Goal: Information Seeking & Learning: Learn about a topic

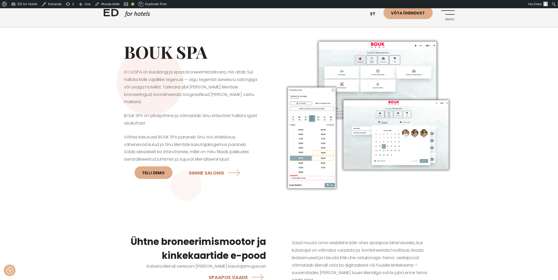
click at [404, 139] on img at bounding box center [366, 115] width 175 height 162
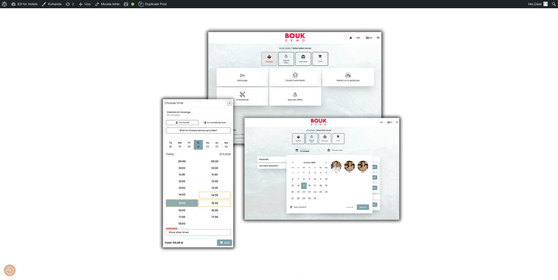
click at [371, 174] on img at bounding box center [279, 140] width 258 height 238
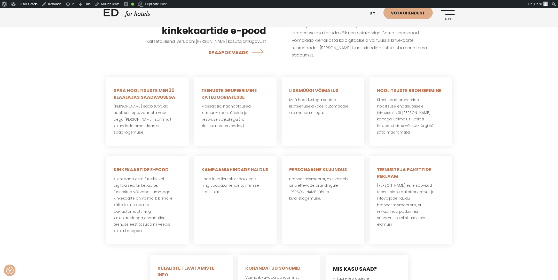
scroll to position [226, 0]
drag, startPoint x: 142, startPoint y: 218, endPoint x: 151, endPoint y: 218, distance: 8.6
click at [151, 218] on p "Klient saab osta füüsilisi või digitaalseid kinkekaarte, fikseeritud või vaba s…" at bounding box center [147, 204] width 67 height 59
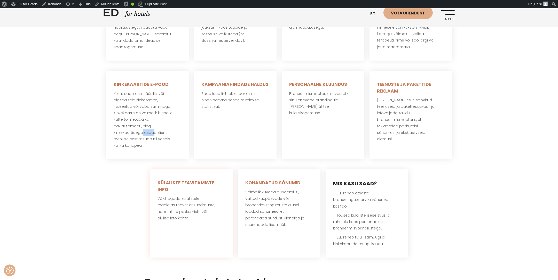
scroll to position [315, 0]
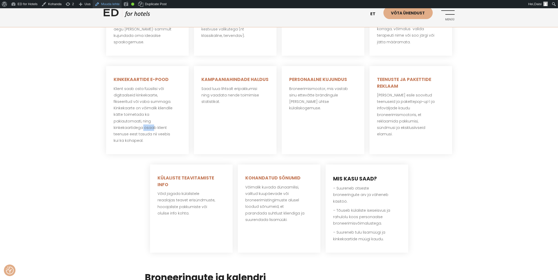
click at [111, 7] on link "Muuda lehte" at bounding box center [107, 4] width 29 height 8
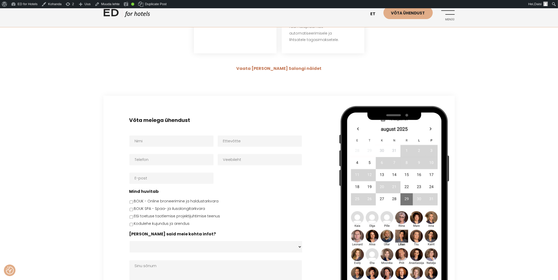
scroll to position [1310, 0]
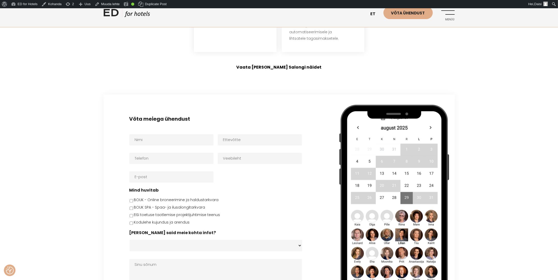
click at [257, 64] on strong "Vaata [PERSON_NAME] Salongi näidet" at bounding box center [278, 67] width 85 height 6
